Goal: Information Seeking & Learning: Understand process/instructions

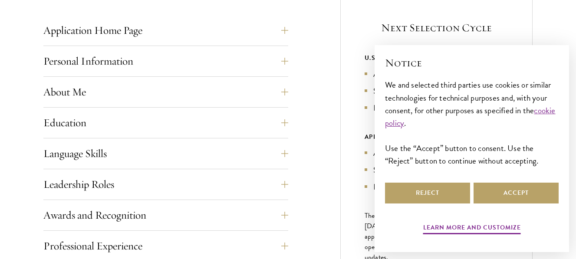
scroll to position [362, 0]
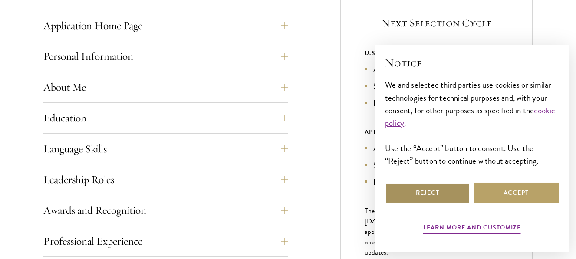
click at [418, 193] on button "Reject" at bounding box center [427, 193] width 85 height 21
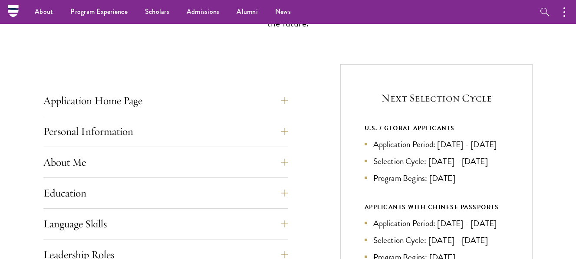
scroll to position [286, 0]
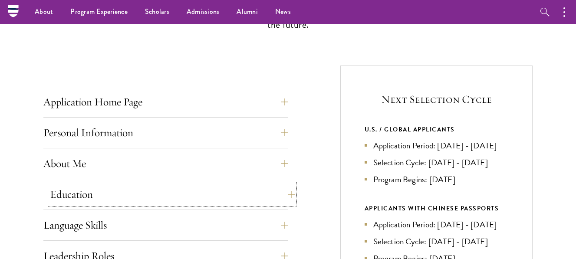
click at [273, 194] on button "Education" at bounding box center [172, 194] width 245 height 21
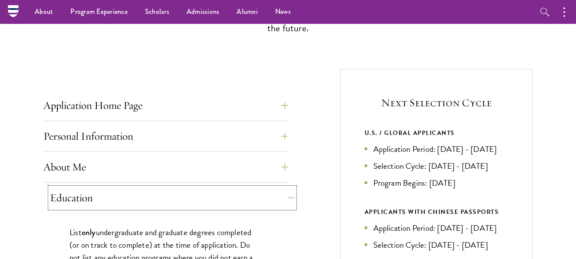
scroll to position [281, 0]
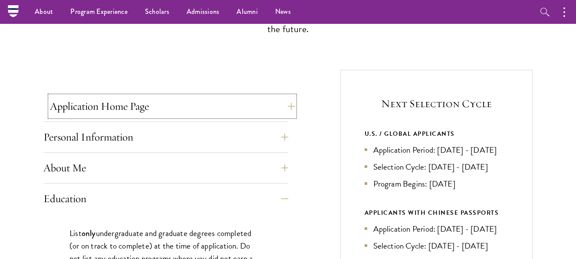
click at [260, 114] on button "Application Home Page" at bounding box center [172, 106] width 245 height 21
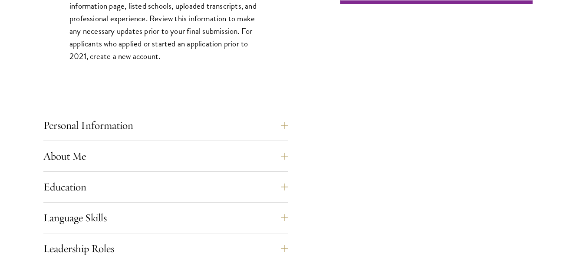
scroll to position [698, 0]
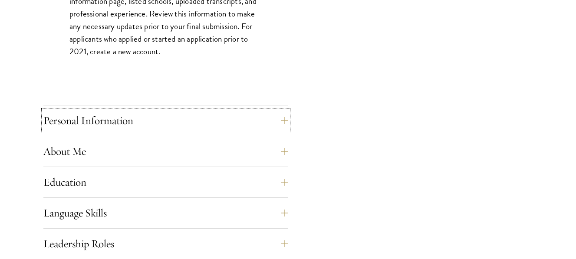
click at [259, 112] on button "Personal Information" at bounding box center [165, 120] width 245 height 21
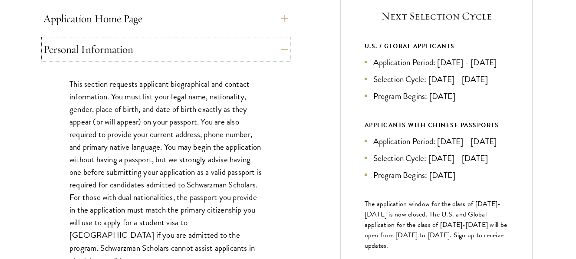
scroll to position [405, 0]
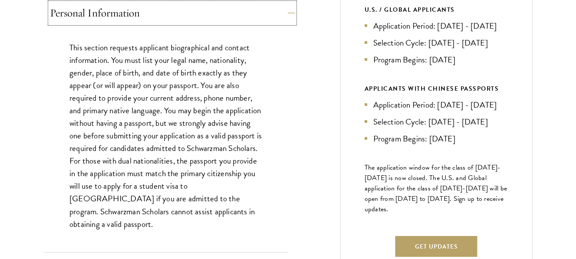
click at [279, 17] on button "Personal Information" at bounding box center [172, 13] width 245 height 21
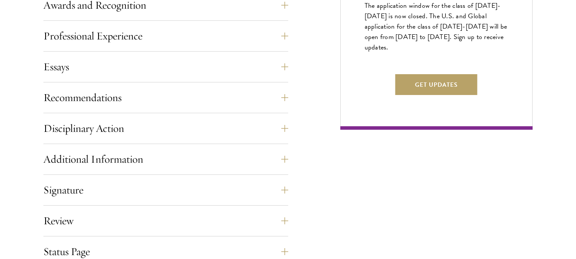
scroll to position [568, 0]
click at [242, 66] on button "Essays" at bounding box center [172, 66] width 245 height 21
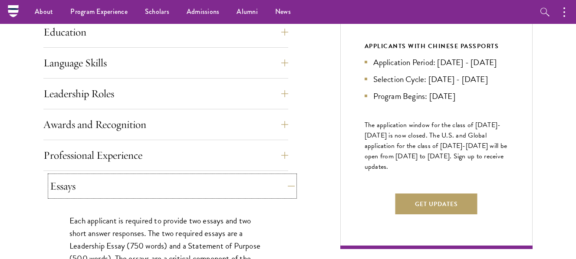
scroll to position [435, 0]
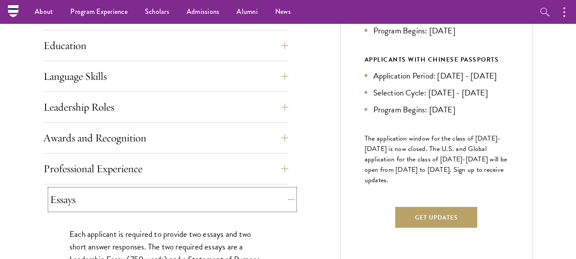
click at [258, 204] on button "Essays" at bounding box center [172, 199] width 245 height 21
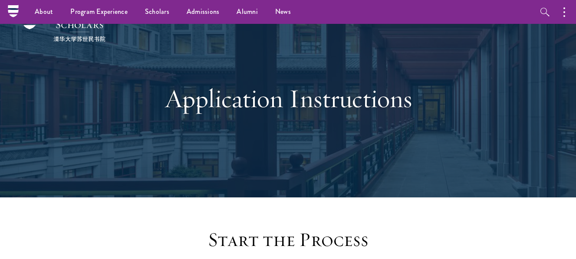
scroll to position [0, 0]
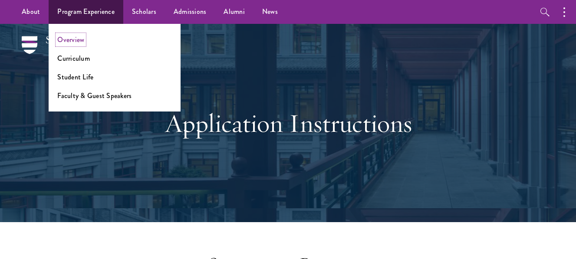
click at [79, 38] on link "Overview" at bounding box center [70, 40] width 27 height 10
